Goal: Task Accomplishment & Management: Use online tool/utility

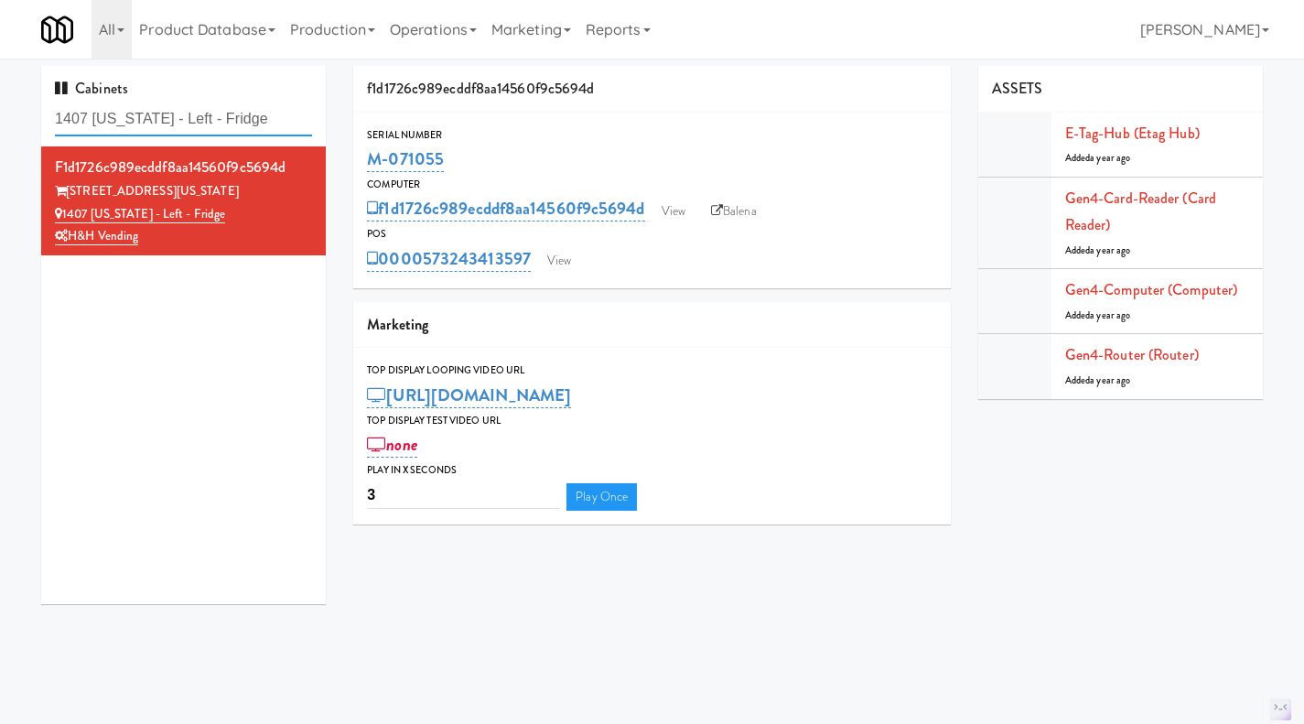
click at [194, 107] on input "1407 [US_STATE] - Left - Fridge" at bounding box center [183, 119] width 257 height 34
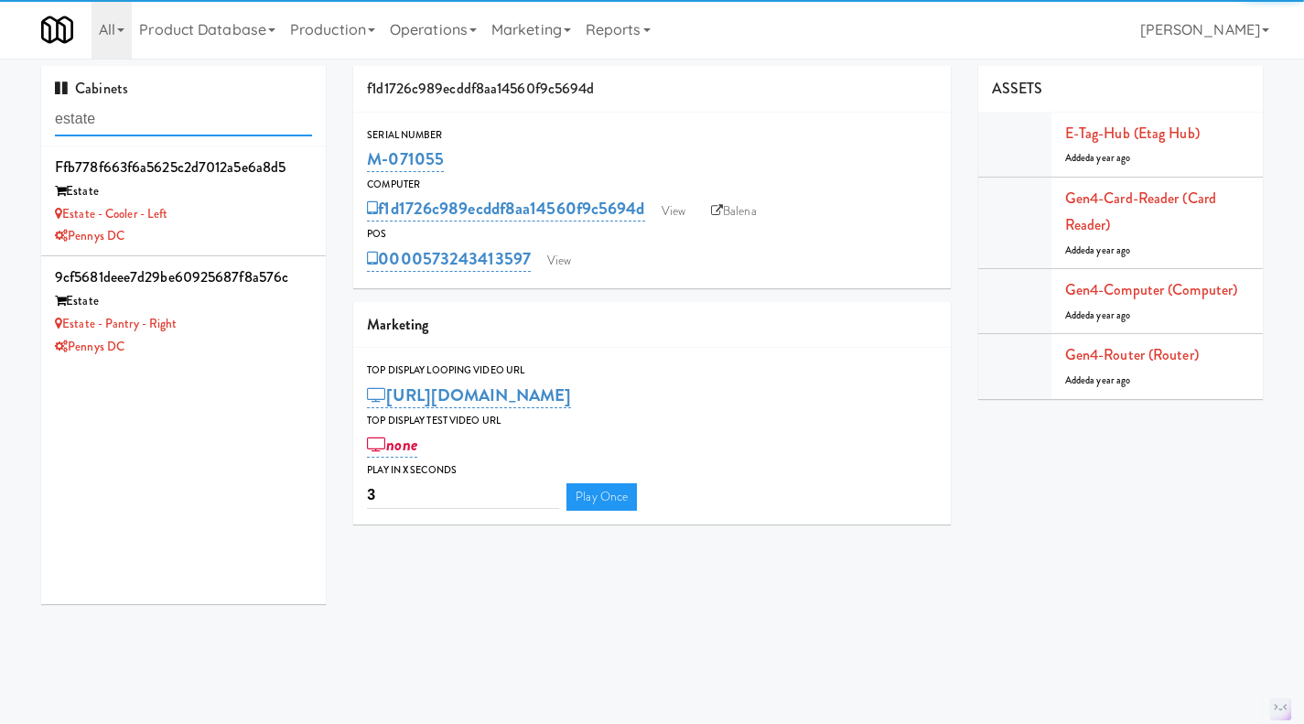
type input "estate"
click at [301, 212] on li "ffb778f663f6a5625c2d7012a5e6a8d5 Estate Estate - Cooler - Left Pennys DC" at bounding box center [183, 201] width 285 height 110
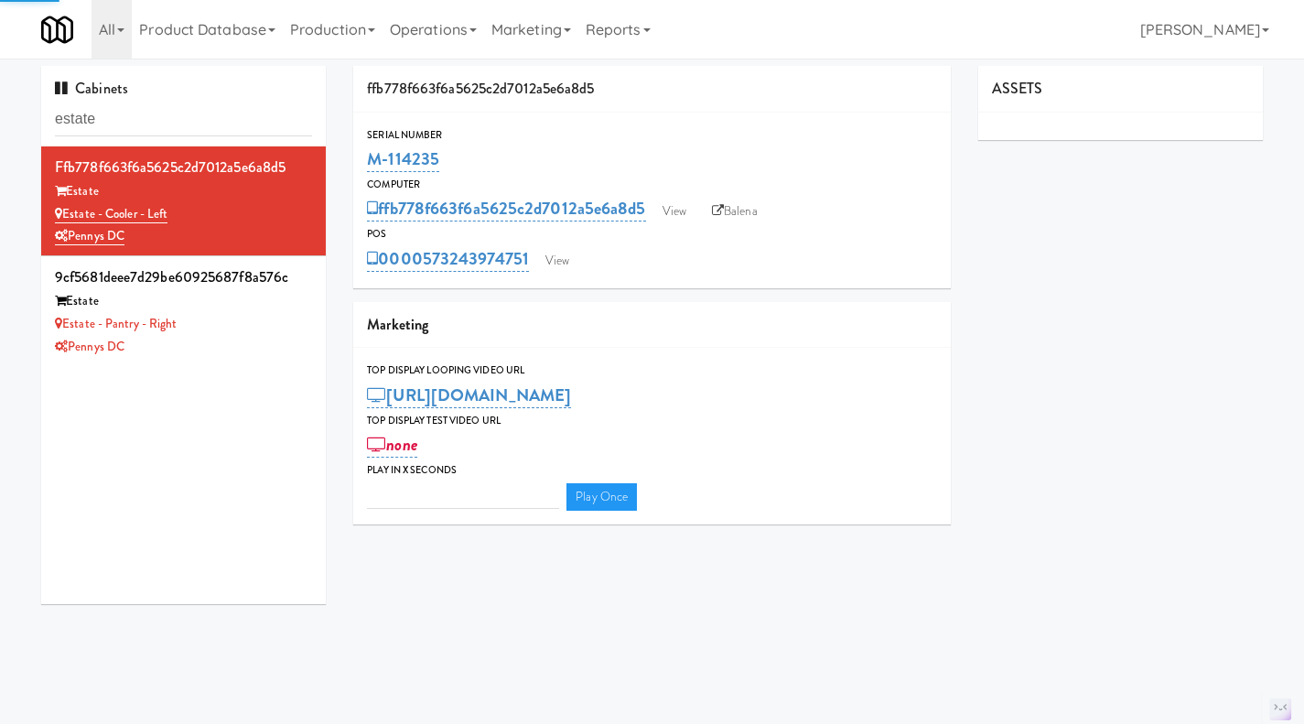
type input "3"
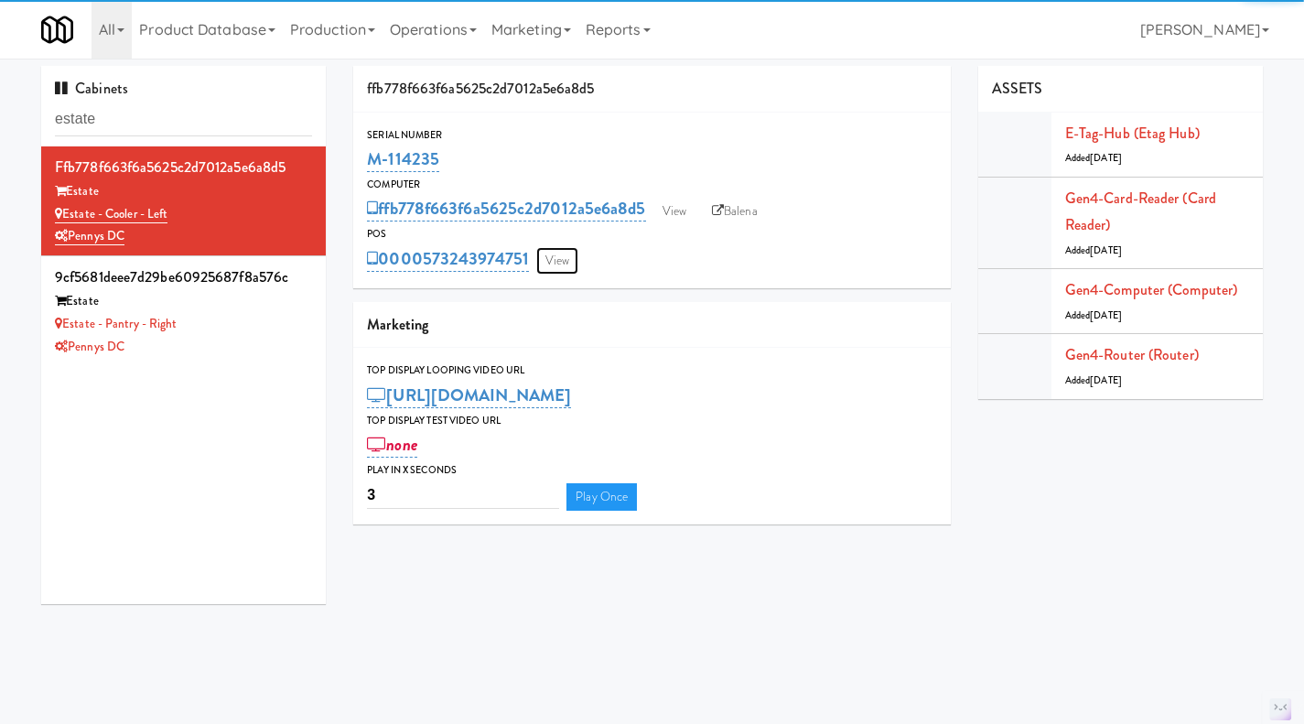
click at [557, 260] on link "View" at bounding box center [557, 260] width 42 height 27
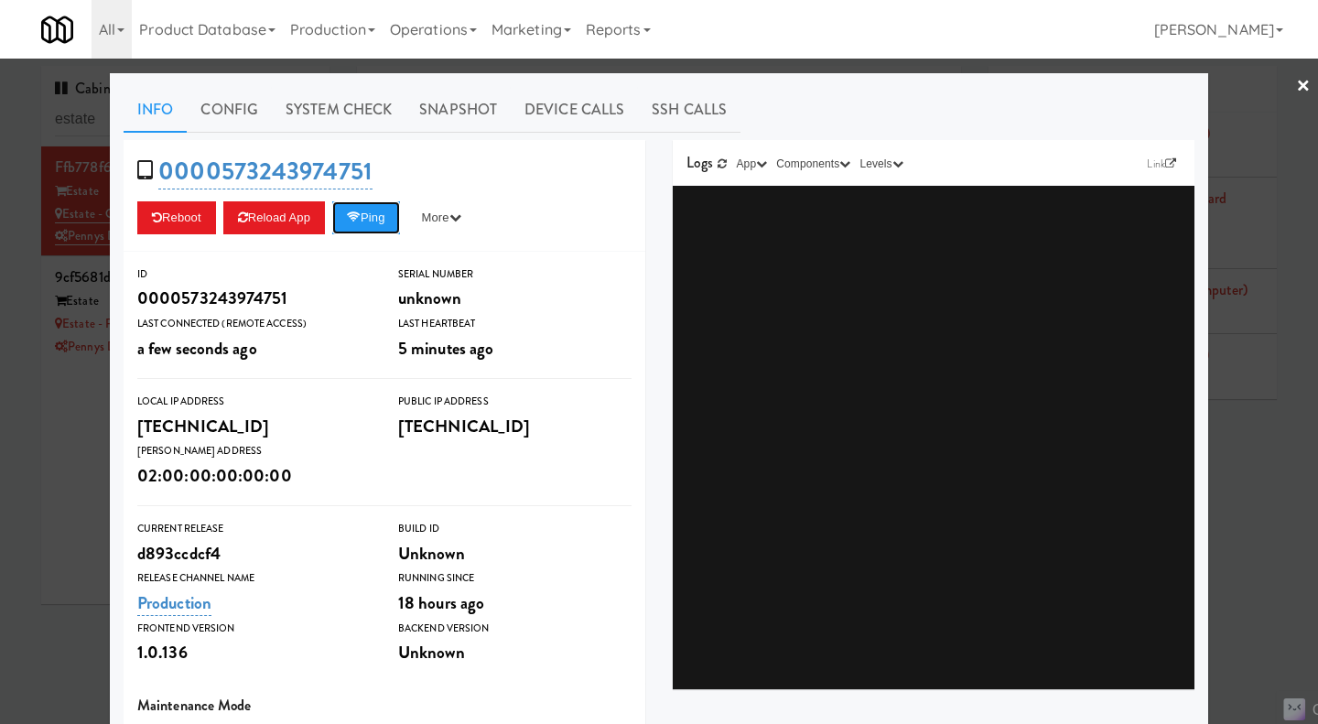
click at [367, 220] on button "Ping" at bounding box center [366, 217] width 68 height 33
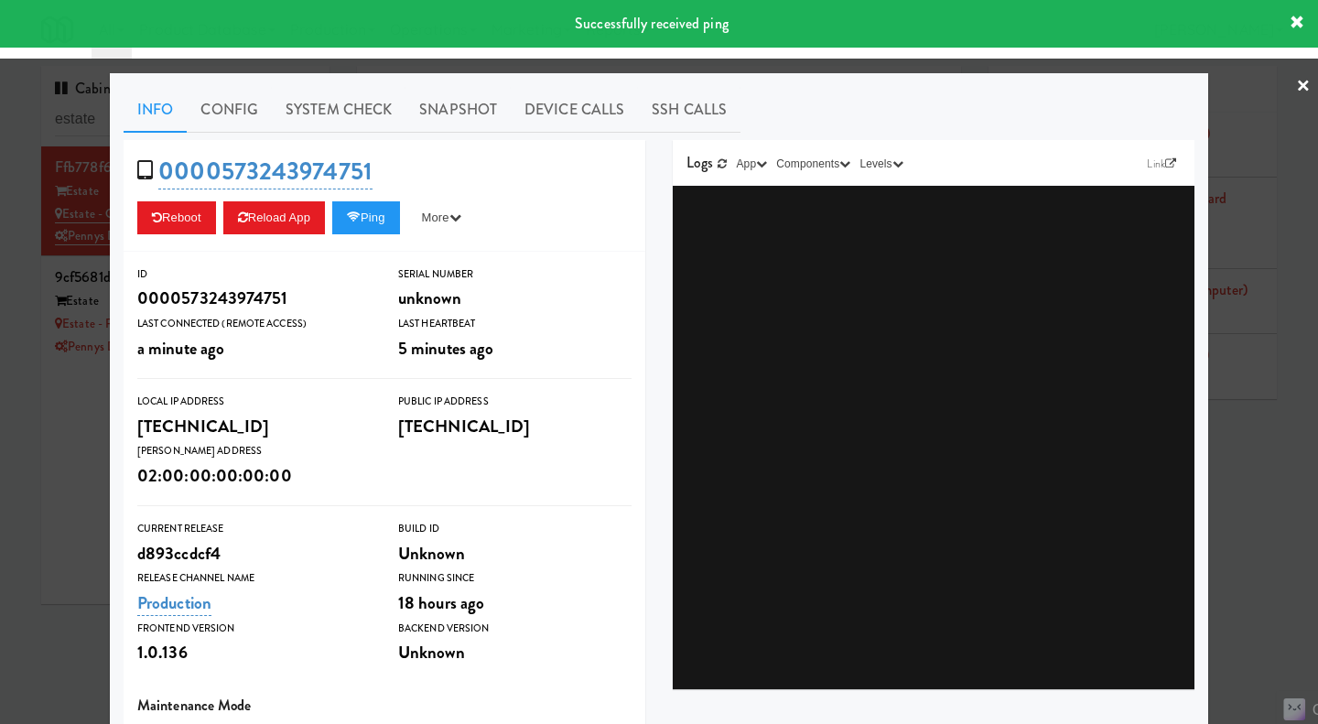
click at [43, 479] on div at bounding box center [659, 362] width 1318 height 724
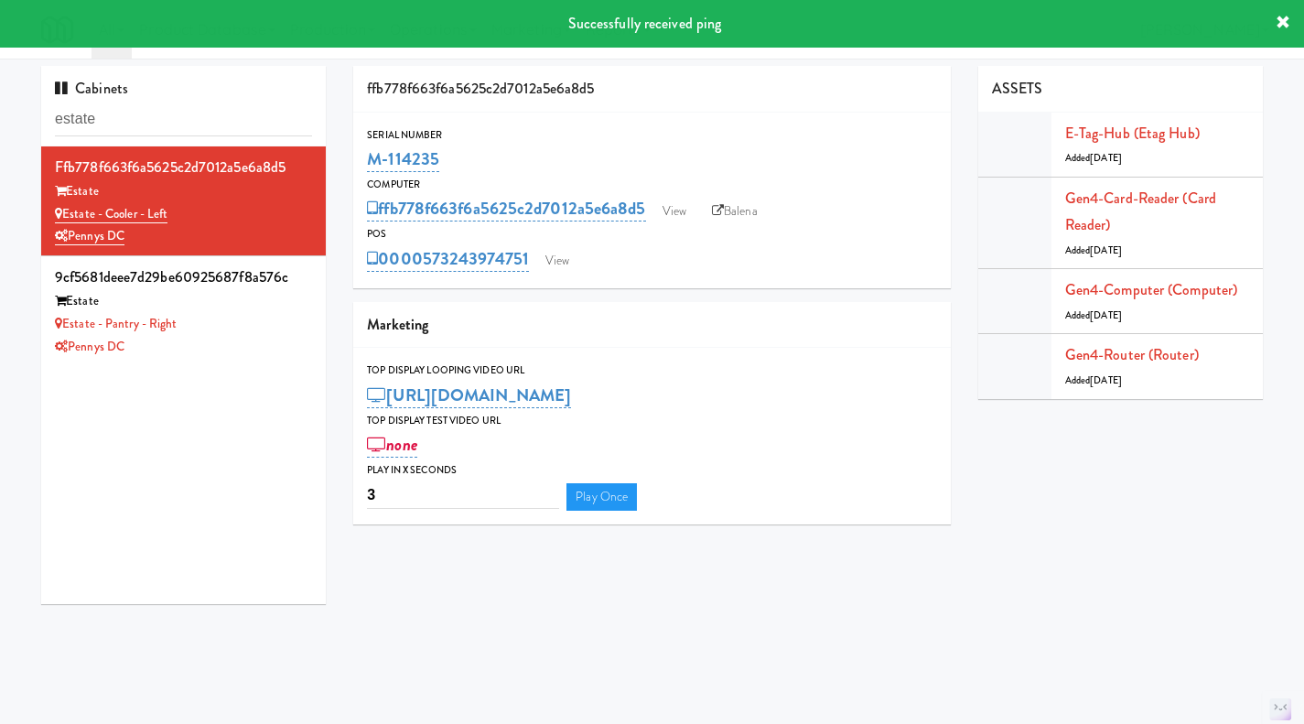
click at [260, 316] on div "Estate - Pantry - Right" at bounding box center [183, 324] width 257 height 23
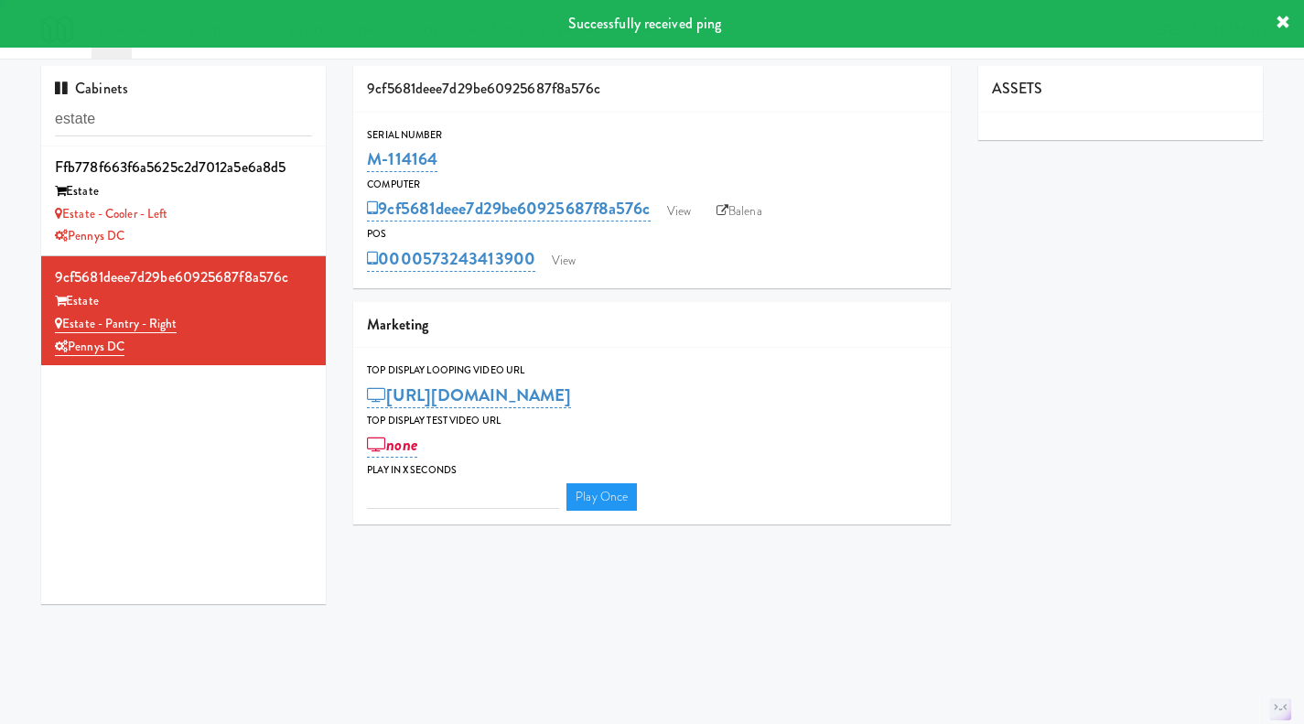
type input "3"
click at [575, 261] on link "View" at bounding box center [564, 260] width 42 height 27
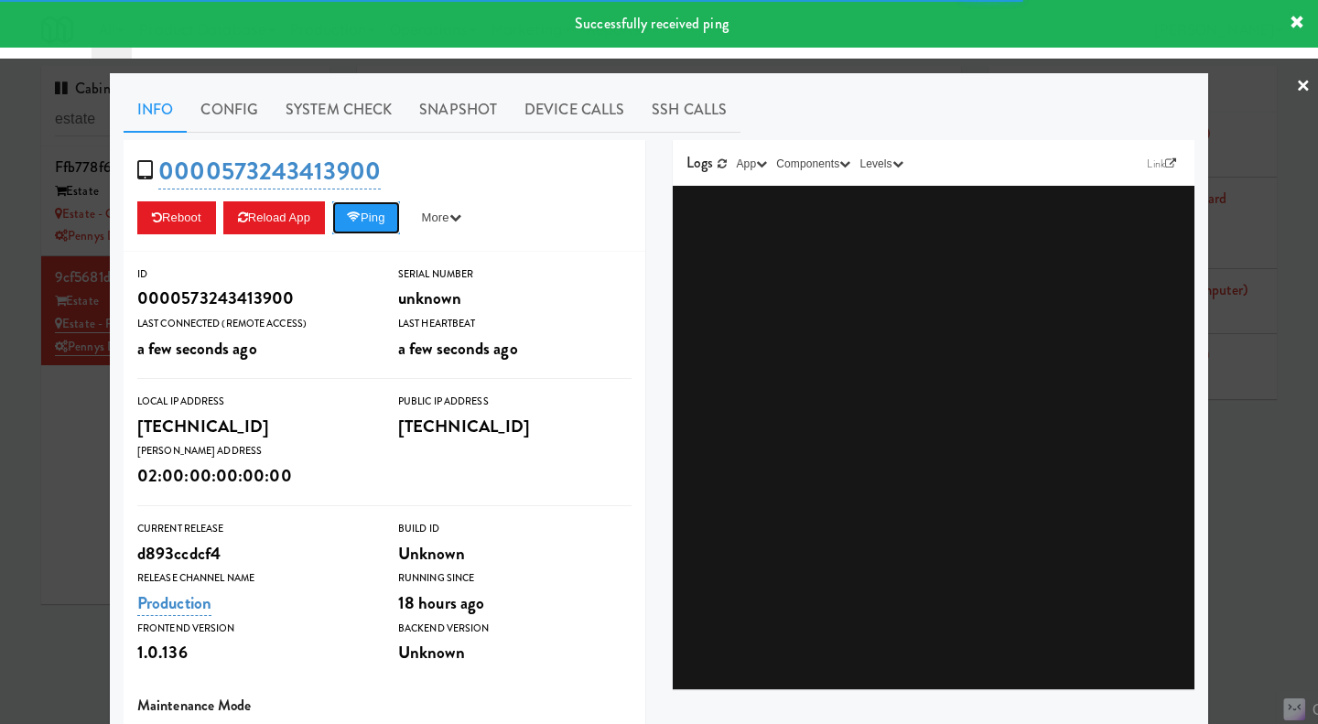
click at [369, 215] on button "Ping" at bounding box center [366, 217] width 68 height 33
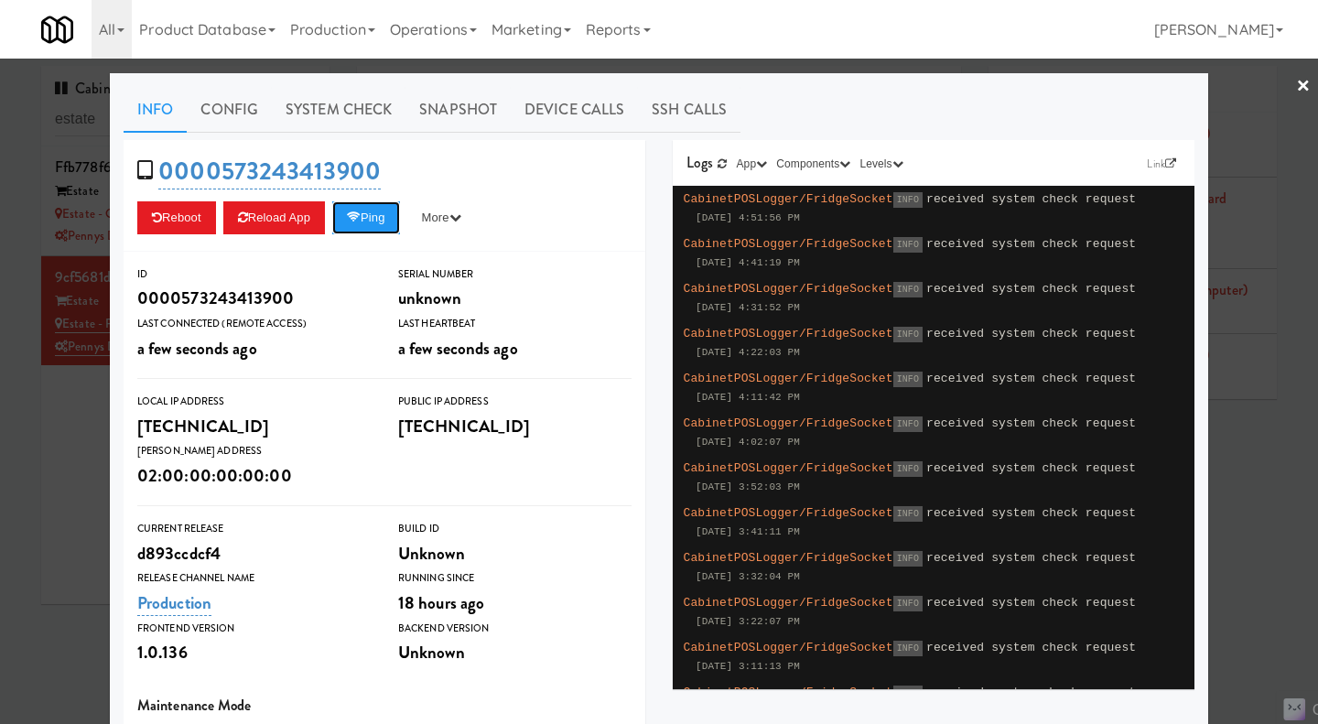
click at [381, 217] on button "Ping" at bounding box center [366, 217] width 68 height 33
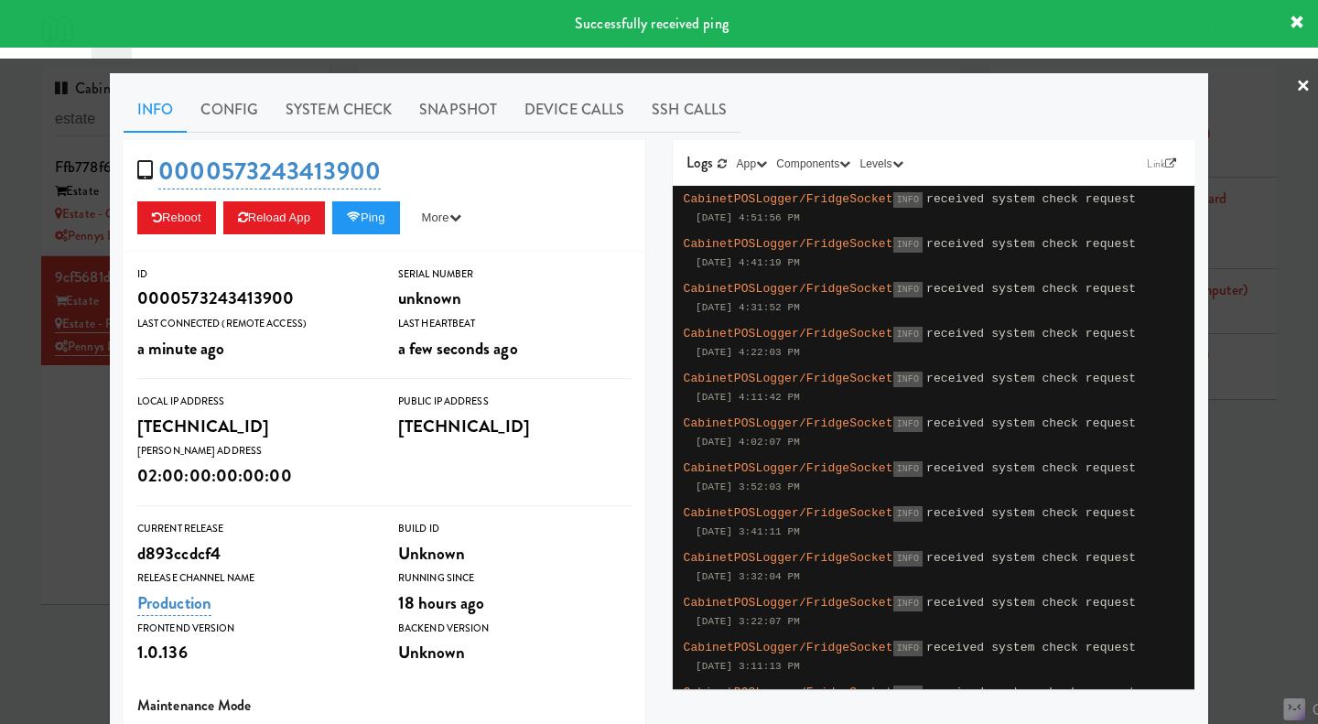
click at [1239, 522] on div at bounding box center [659, 362] width 1318 height 724
